Goal: Find specific page/section: Find specific page/section

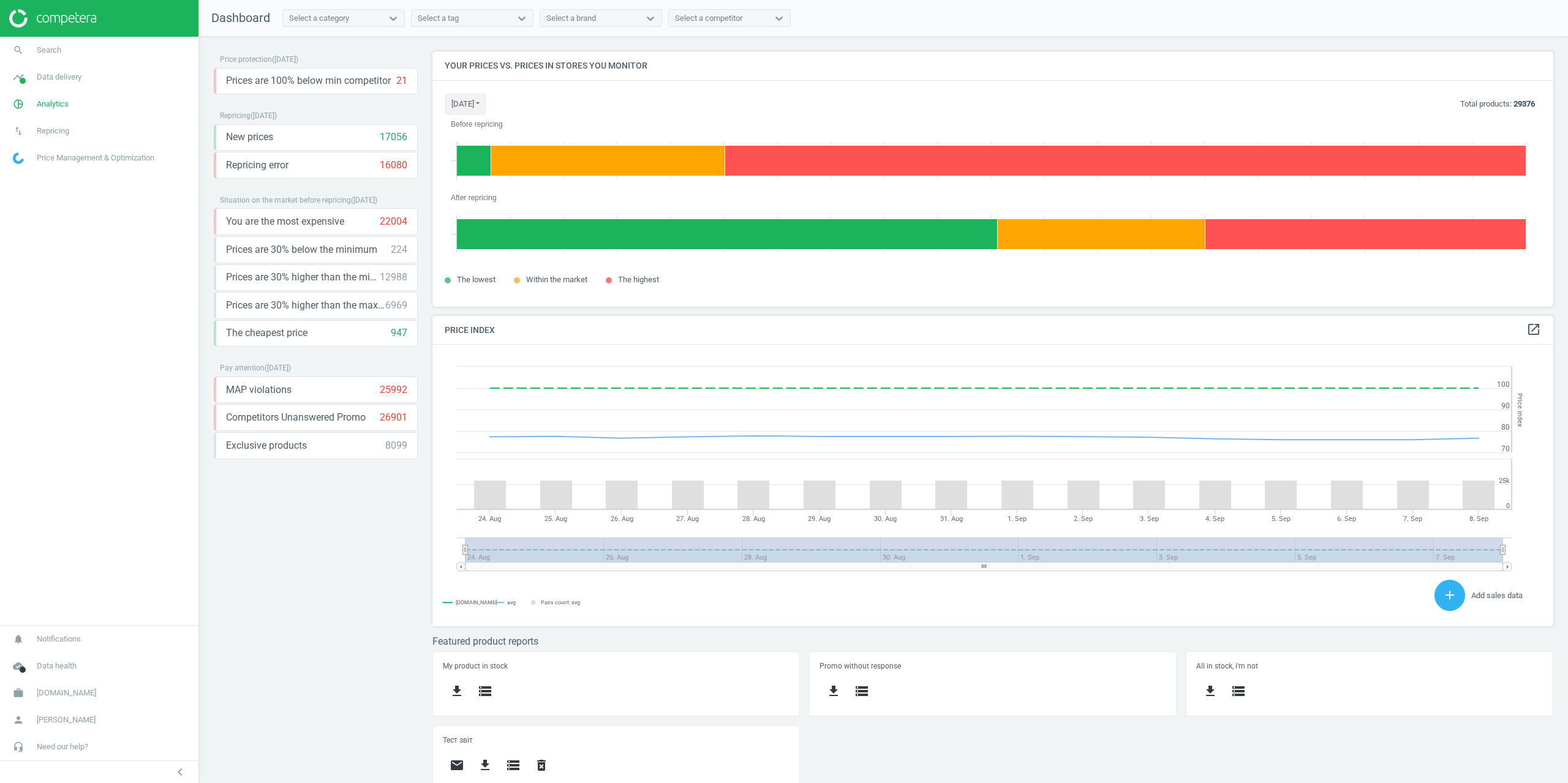
scroll to position [274, 1131]
click at [53, 53] on span "Search" at bounding box center [49, 50] width 25 height 11
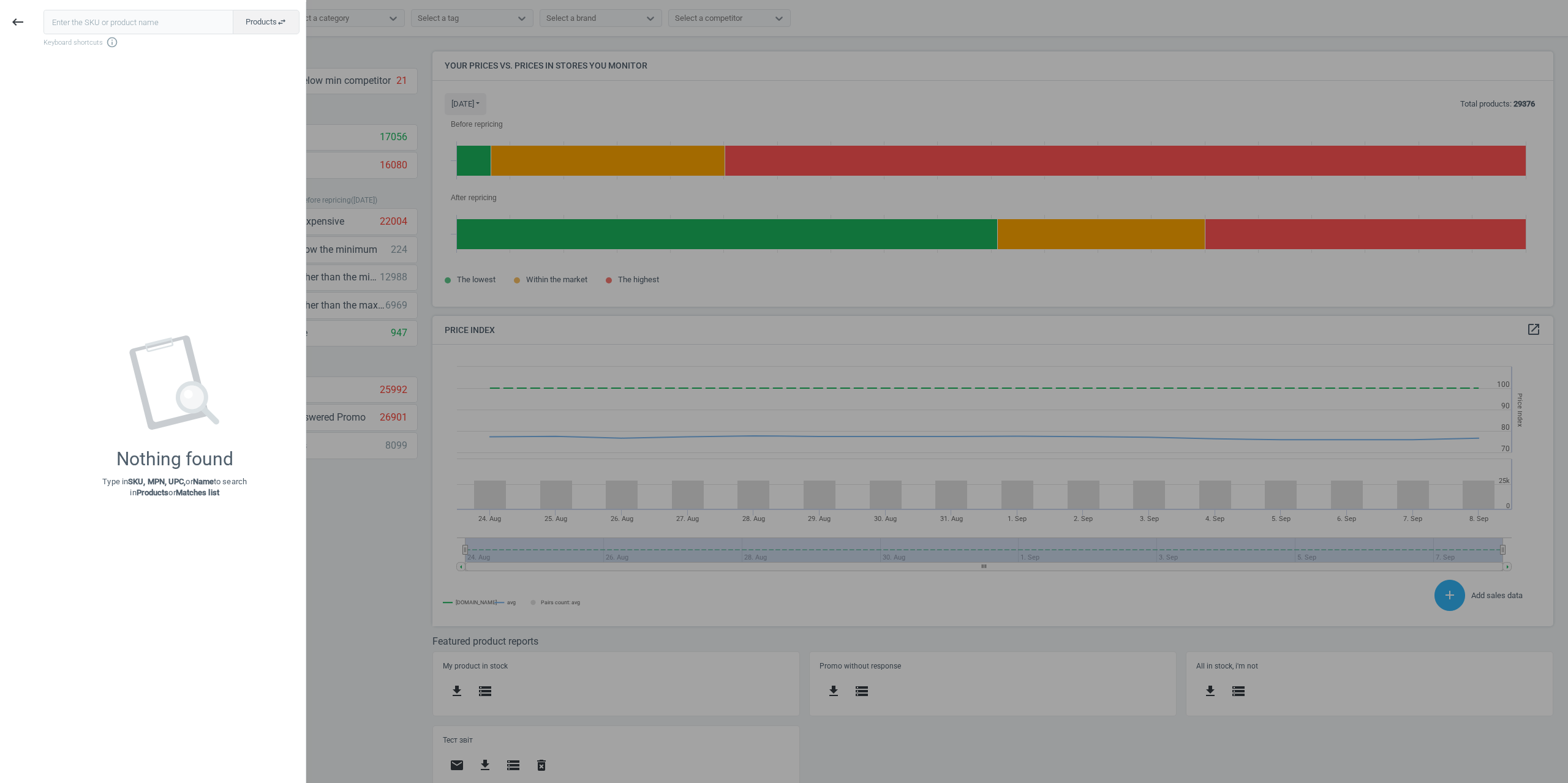
click at [460, 79] on div at bounding box center [784, 391] width 1568 height 783
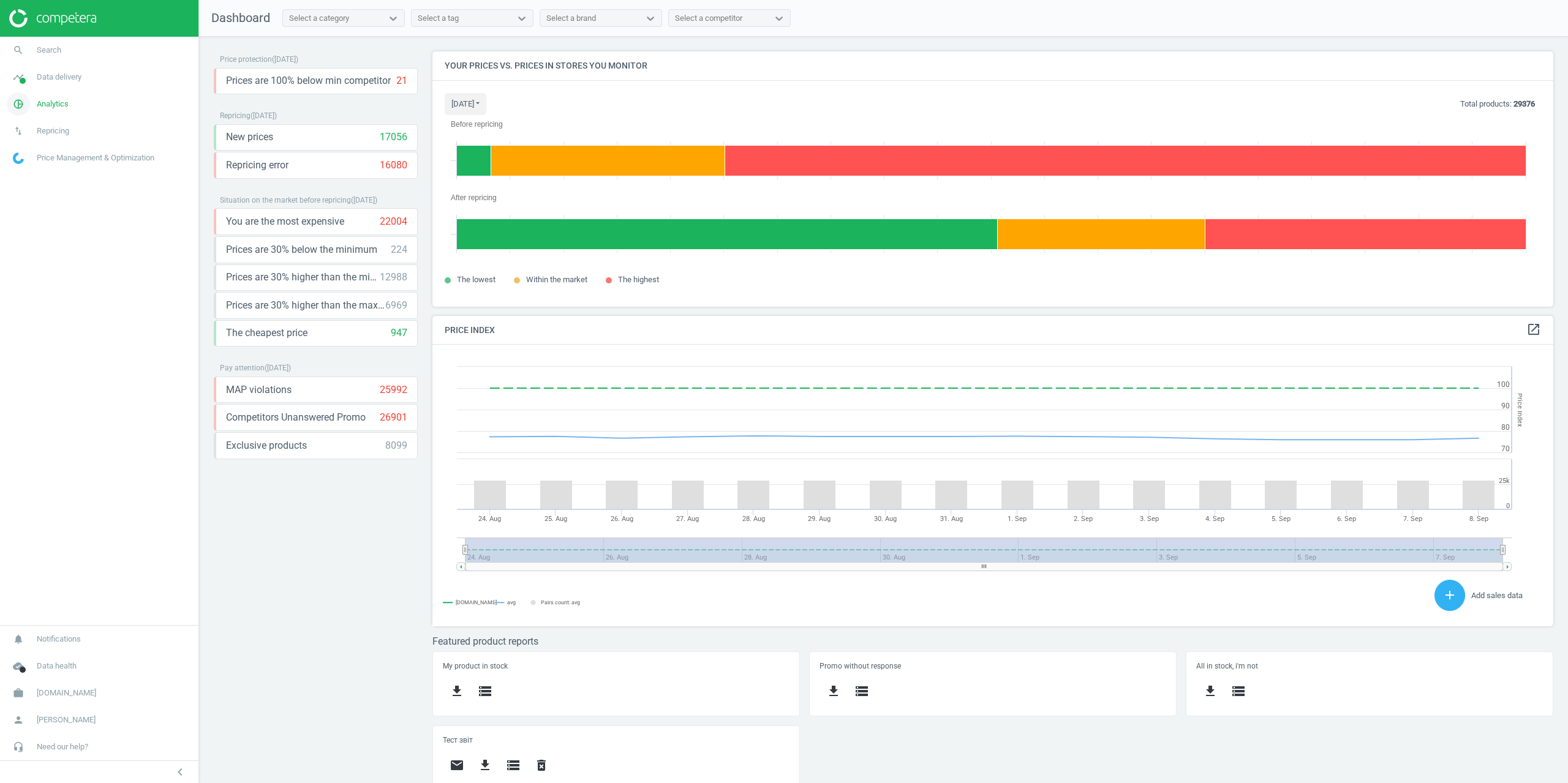
click at [55, 109] on span "Analytics" at bounding box center [53, 104] width 32 height 11
click at [33, 150] on span "Products" at bounding box center [27, 149] width 29 height 10
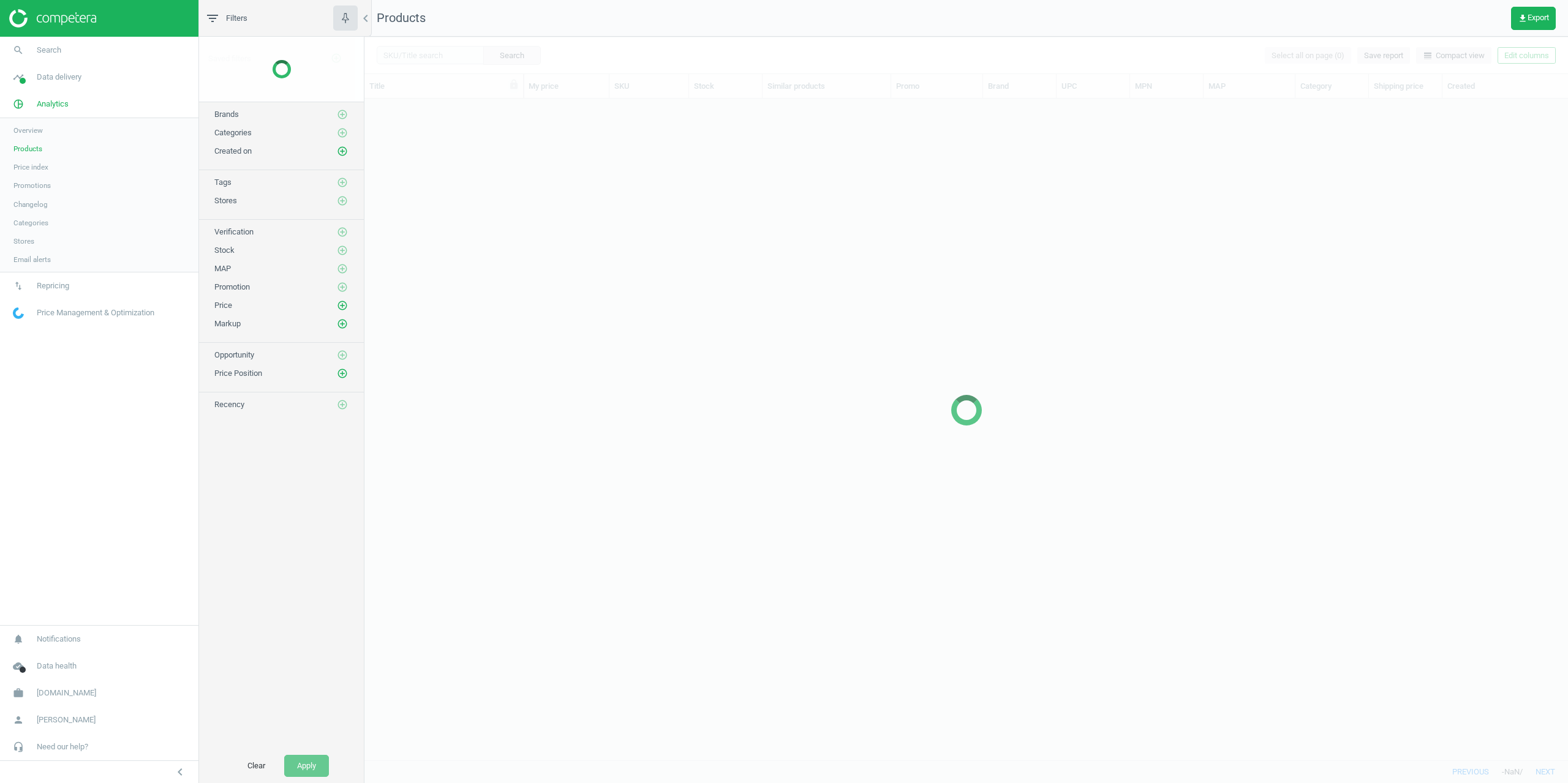
scroll to position [652, 1194]
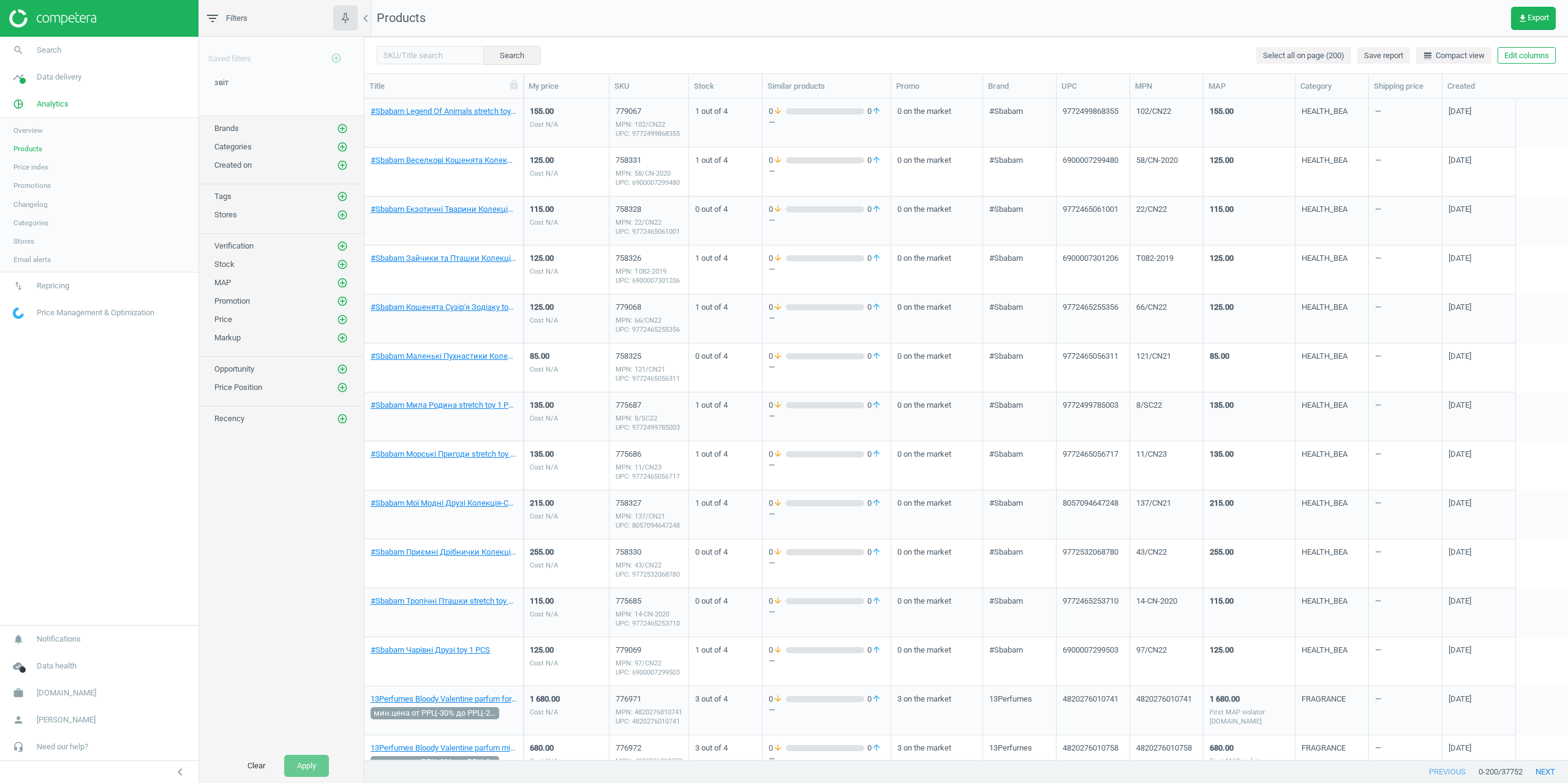
click at [417, 68] on div "Search Select all on page (200) Save report line_weight Compact view Edit colum…" at bounding box center [966, 55] width 1203 height 37
click at [413, 56] on input "text" at bounding box center [431, 54] width 107 height 18
click at [405, 58] on input "text" at bounding box center [431, 54] width 107 height 18
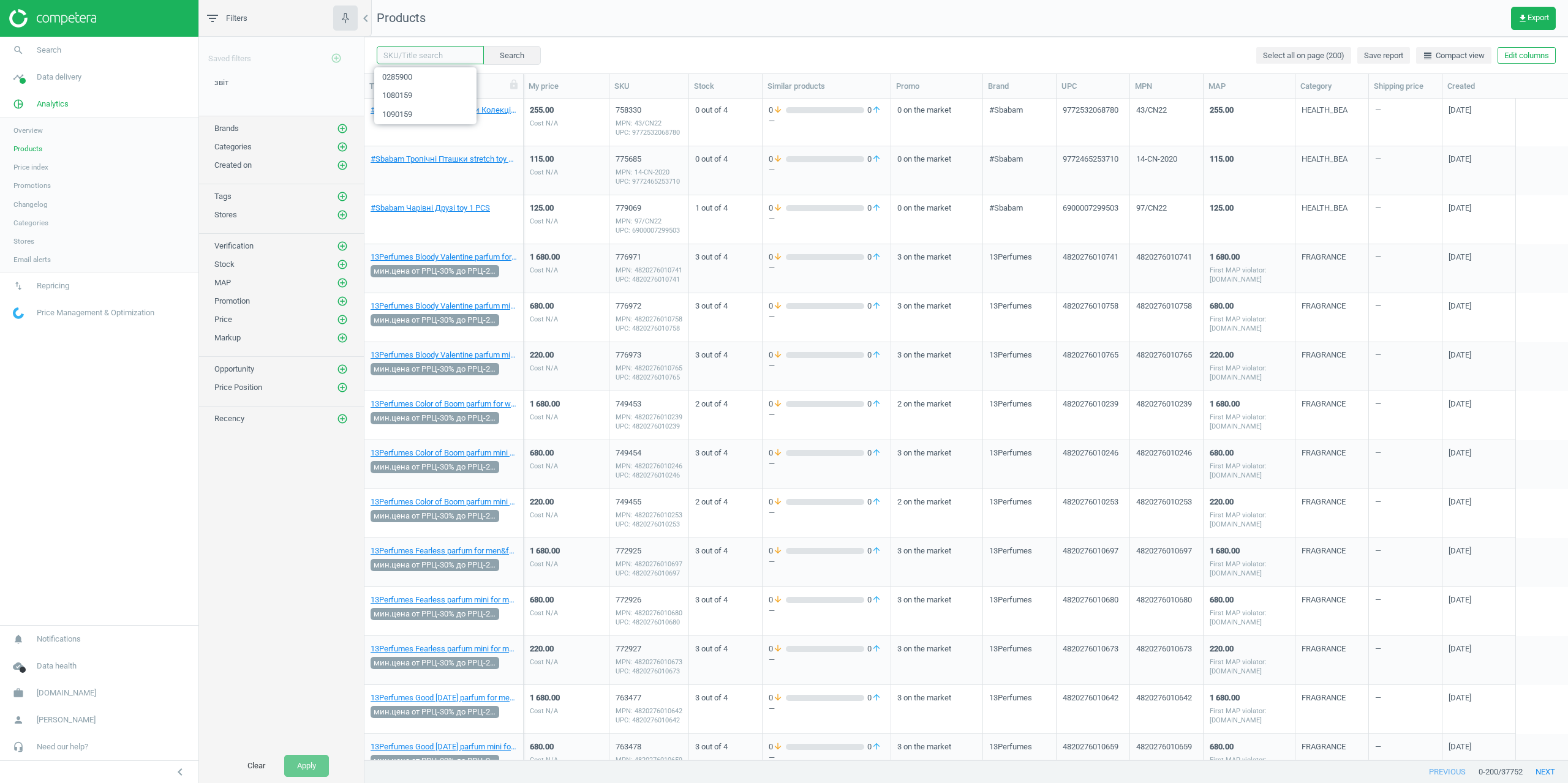
scroll to position [0, 0]
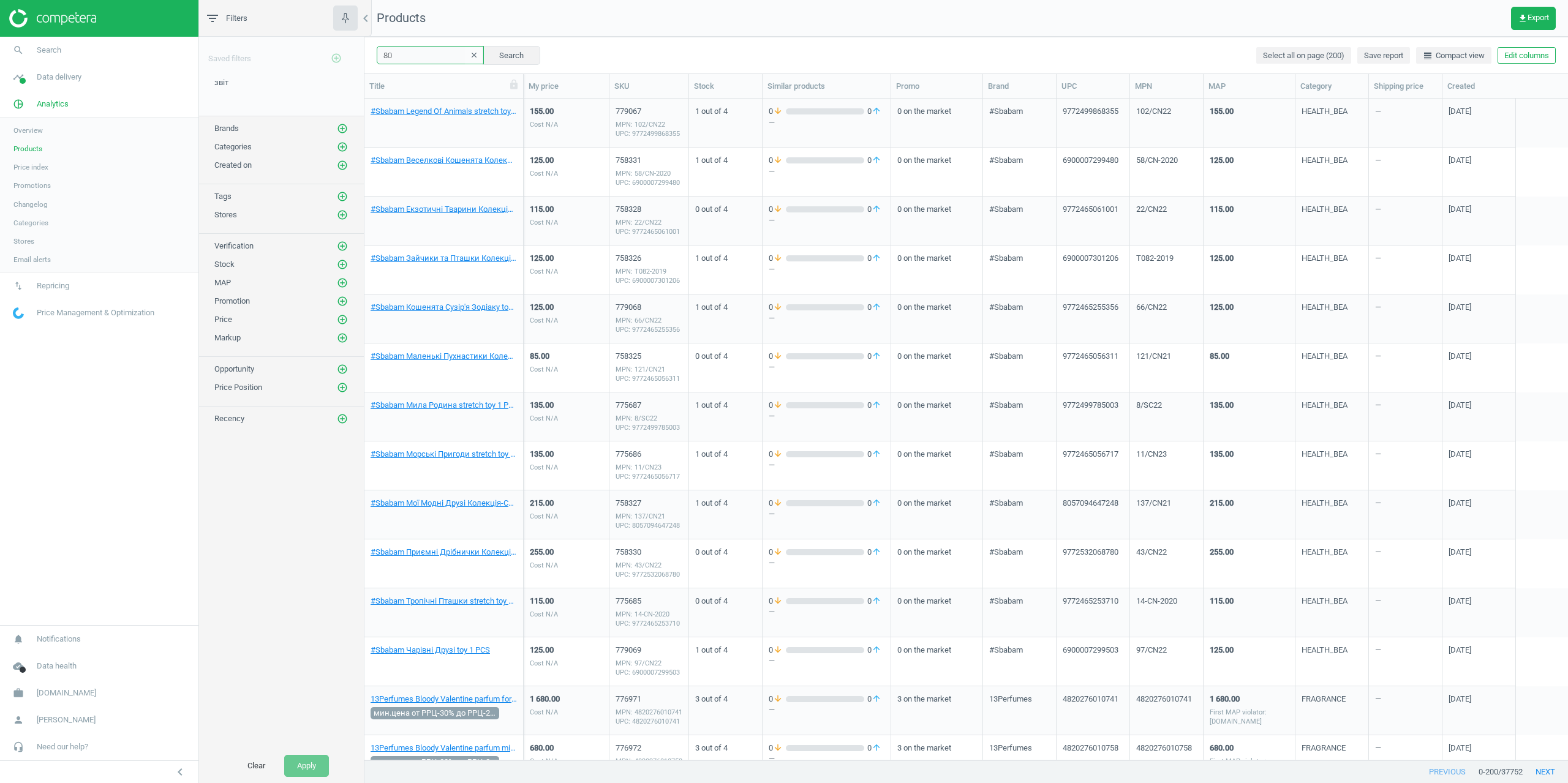
click at [419, 59] on input "80" at bounding box center [431, 54] width 107 height 18
type input "809232"
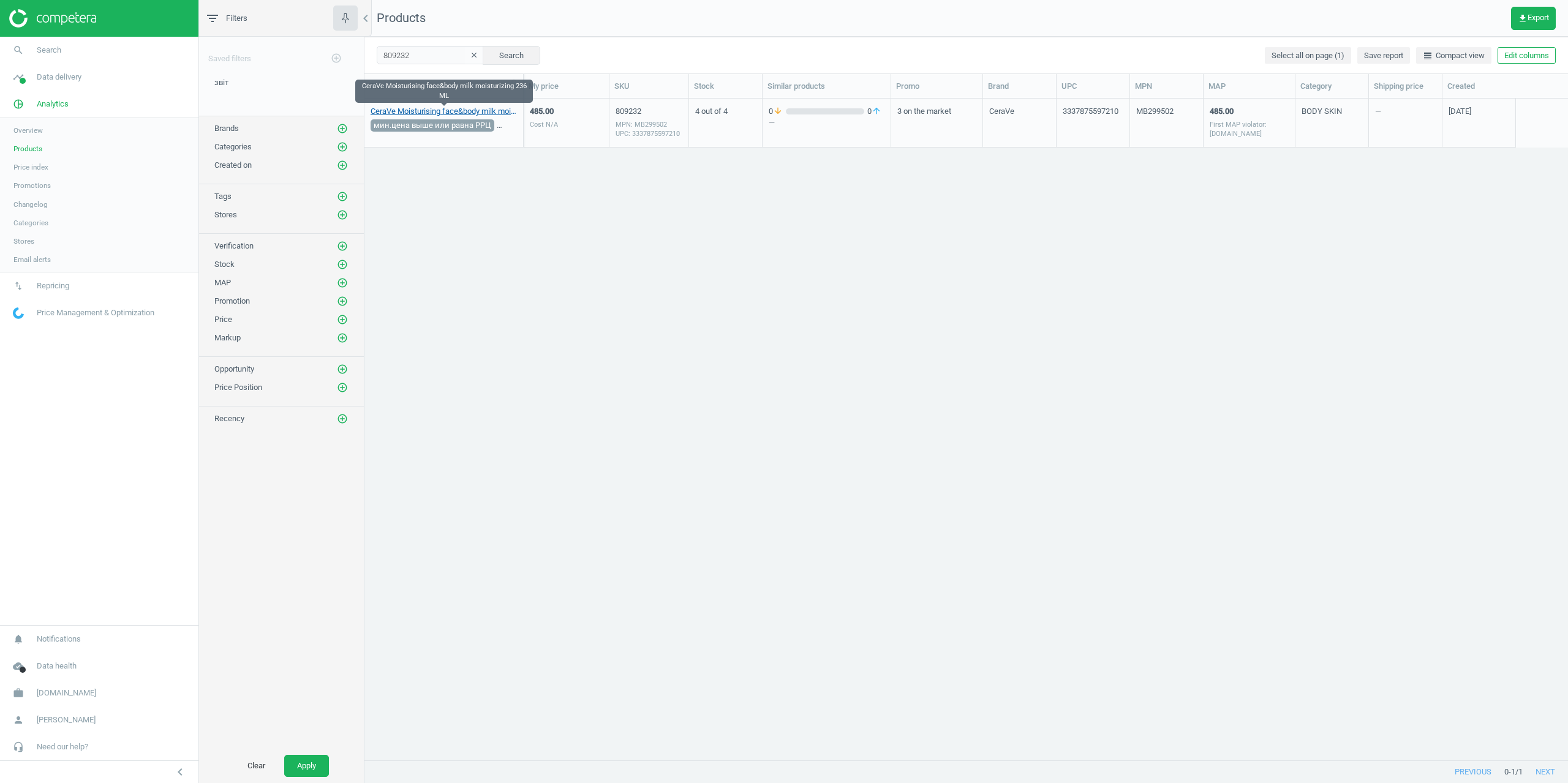
click at [411, 109] on link "CeraVe Moisturising face&body milk moisturizing 236 ML" at bounding box center [444, 112] width 147 height 11
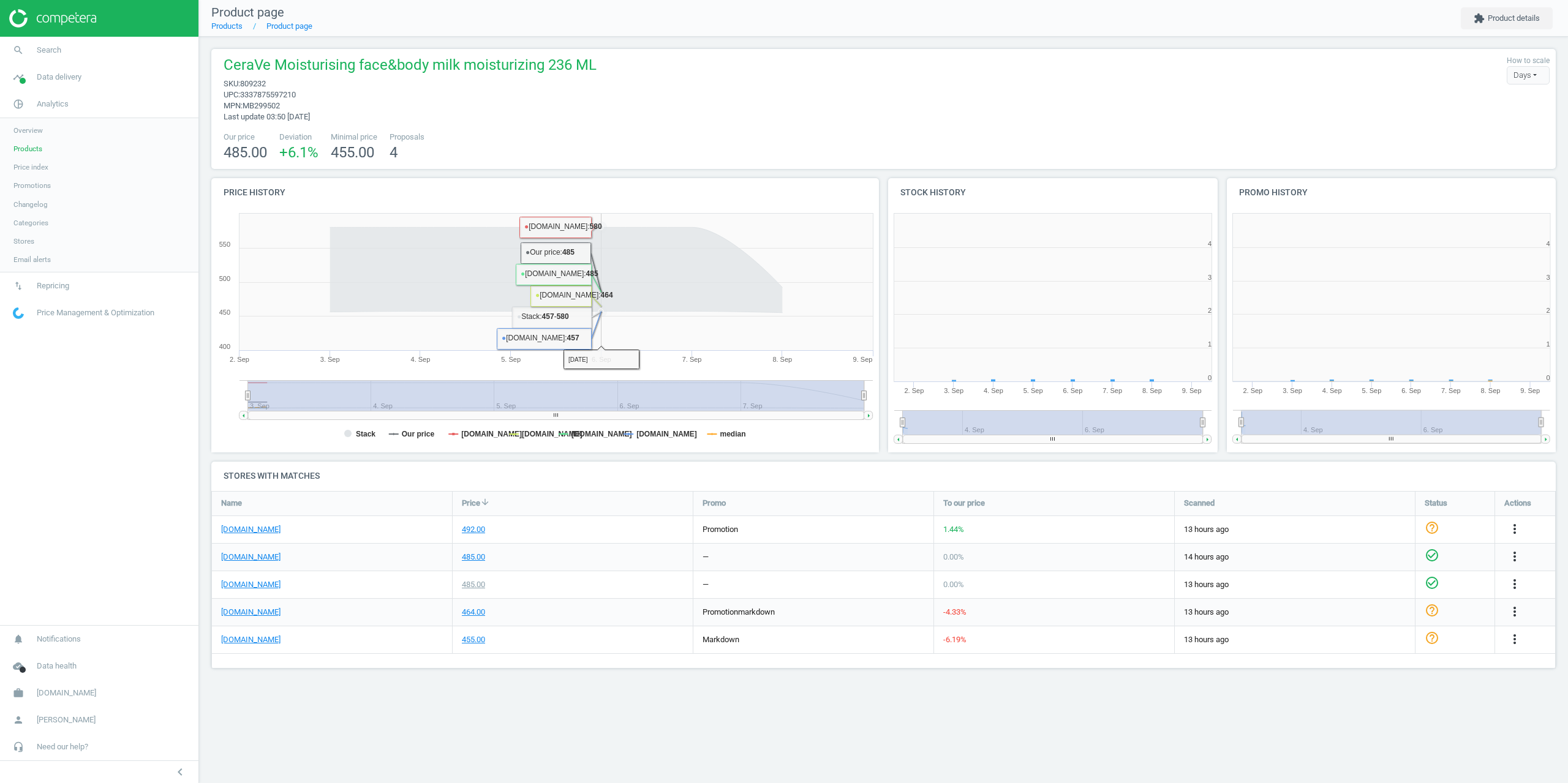
scroll to position [264, 348]
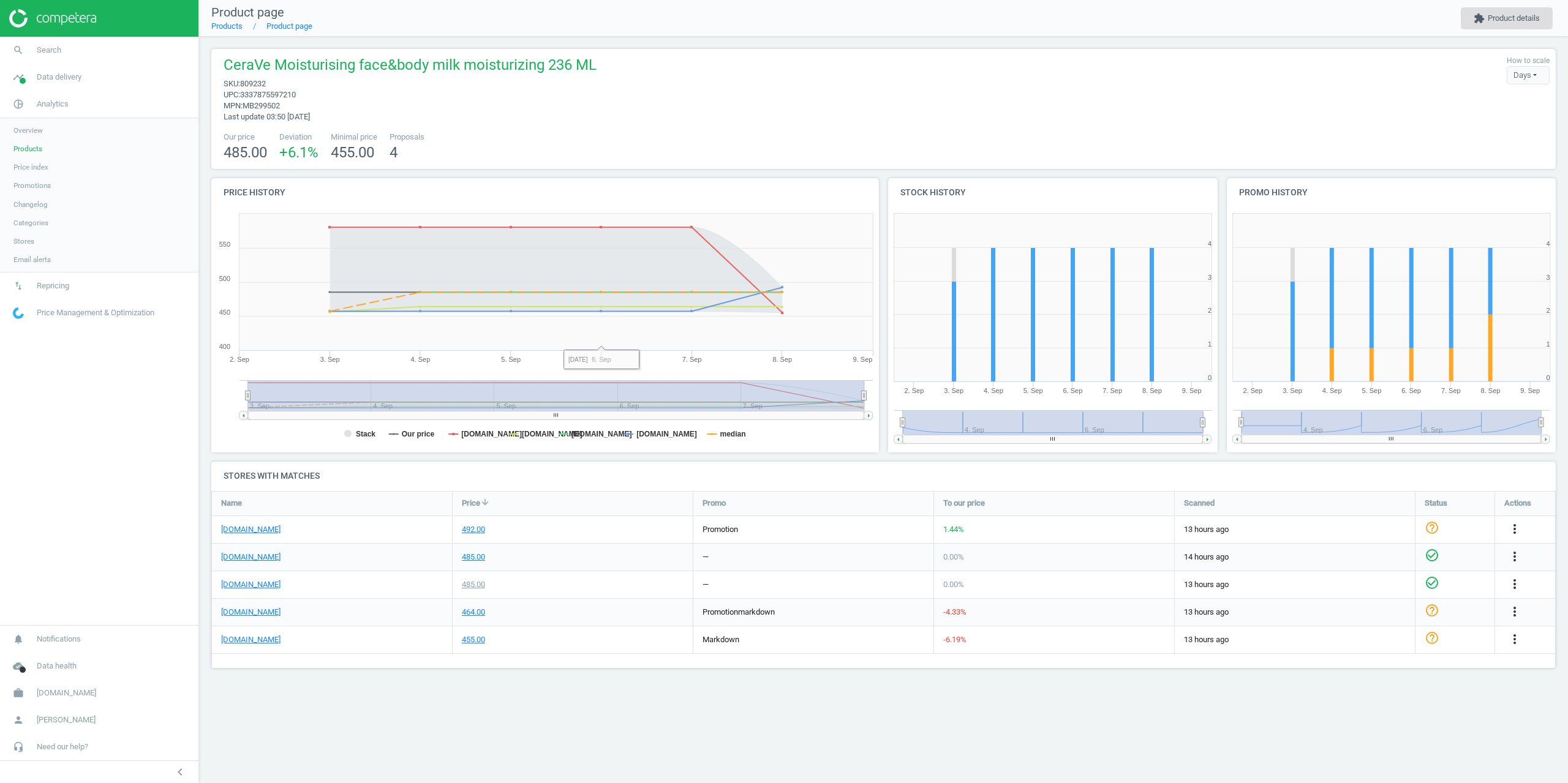
click at [1481, 26] on button "extension Product details" at bounding box center [1506, 18] width 92 height 22
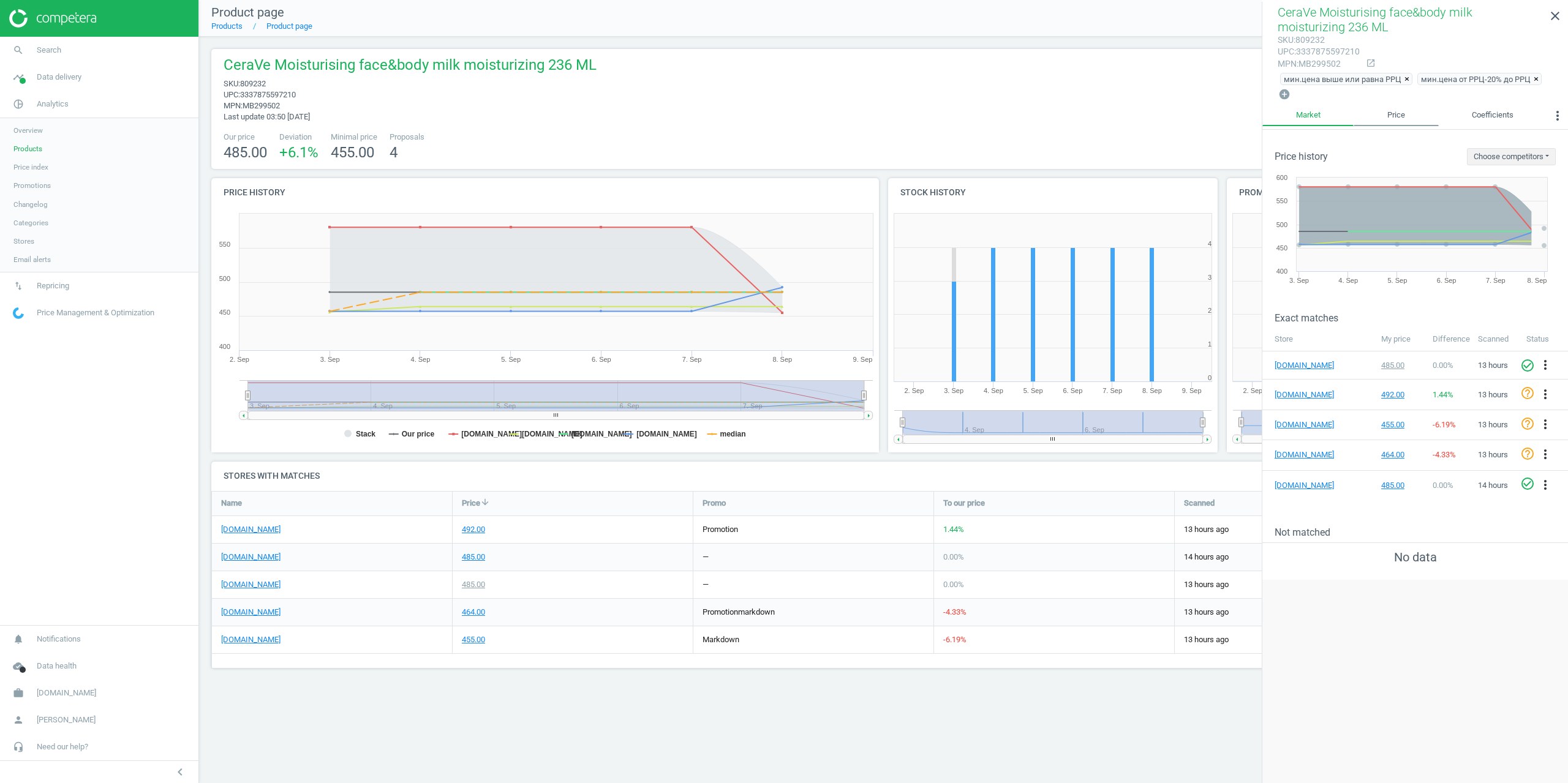
click at [1390, 116] on link "Price" at bounding box center [1396, 116] width 84 height 21
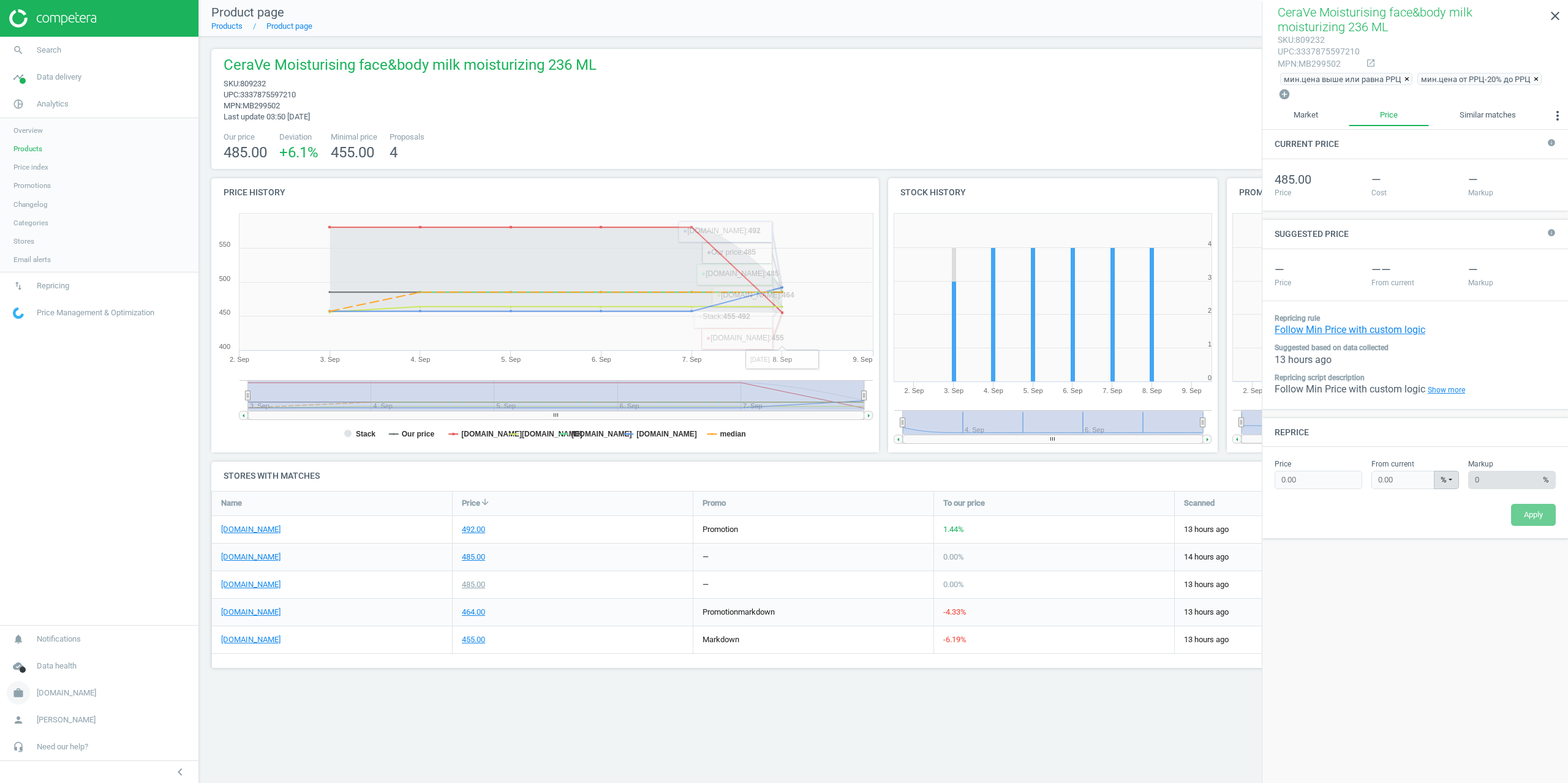
click at [43, 690] on span "[DOMAIN_NAME]" at bounding box center [67, 693] width 60 height 11
drag, startPoint x: 271, startPoint y: 84, endPoint x: 243, endPoint y: 84, distance: 28.0
click at [243, 84] on span "sku : 809232" at bounding box center [410, 83] width 373 height 11
copy span "809232"
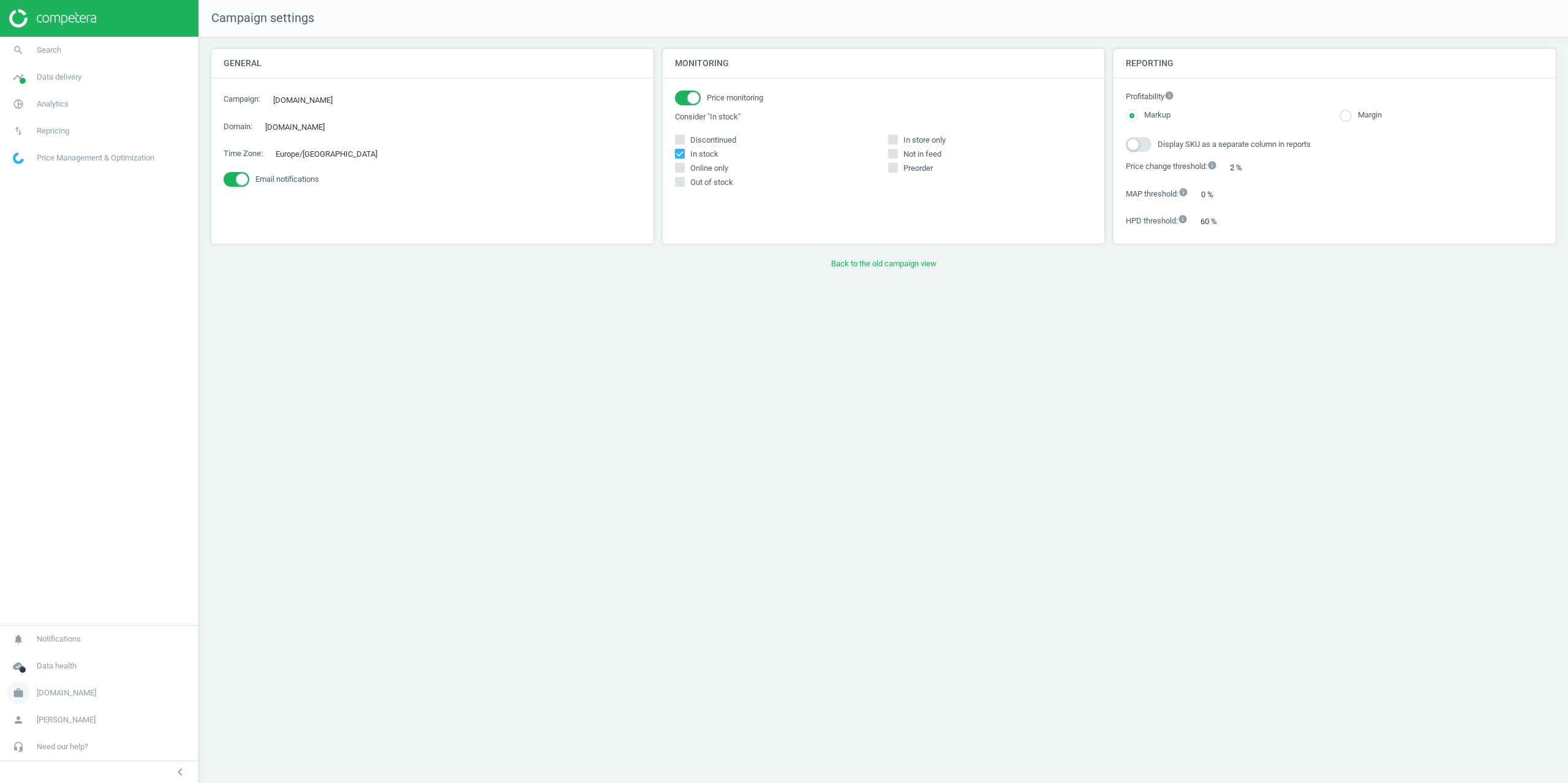
click at [60, 694] on span "[DOMAIN_NAME]" at bounding box center [67, 693] width 60 height 11
click at [875, 226] on div "Monitoring Price monitoring Consider "In stock" Discontinued In stock In store …" at bounding box center [883, 147] width 442 height 195
click at [881, 269] on button "Back to the old campaign view" at bounding box center [883, 264] width 1345 height 22
